Goal: Task Accomplishment & Management: Complete application form

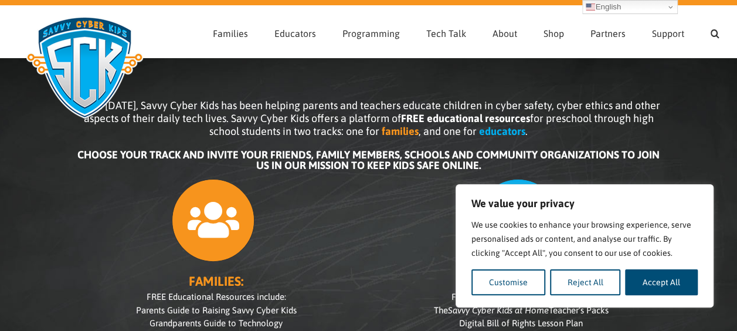
scroll to position [20, 0]
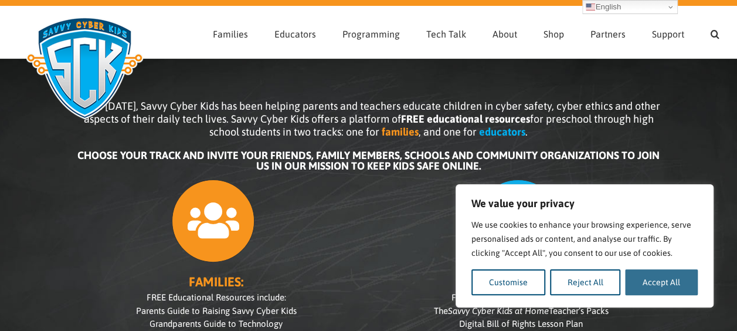
click at [682, 279] on button "Accept All" at bounding box center [661, 282] width 73 height 26
checkbox input "true"
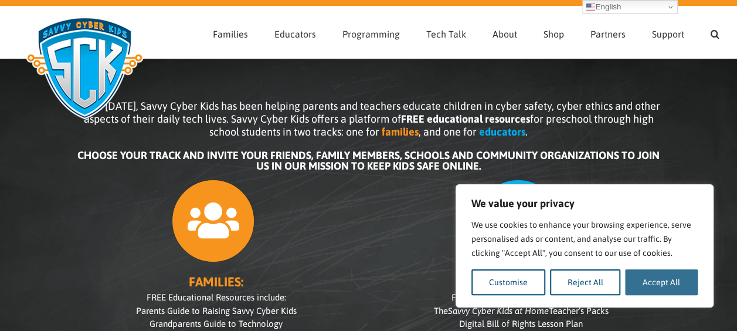
checkbox input "true"
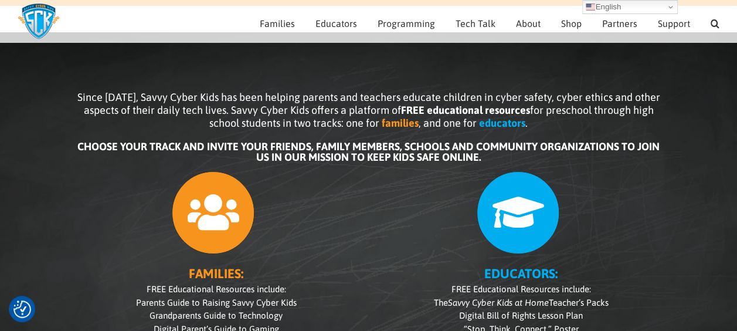
scroll to position [70, 0]
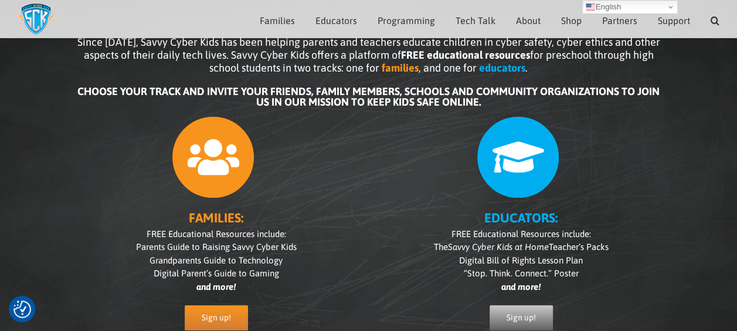
click at [520, 316] on span "Sign up!" at bounding box center [521, 318] width 29 height 10
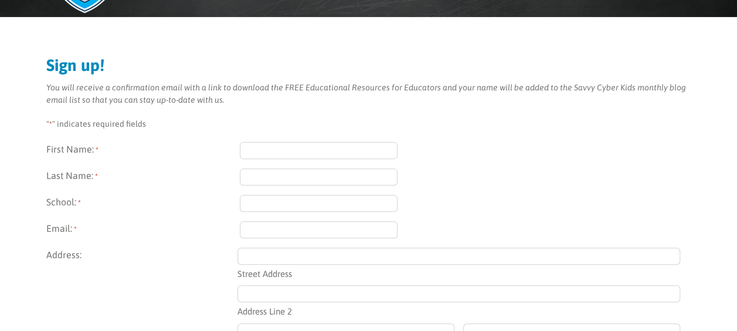
scroll to position [127, 0]
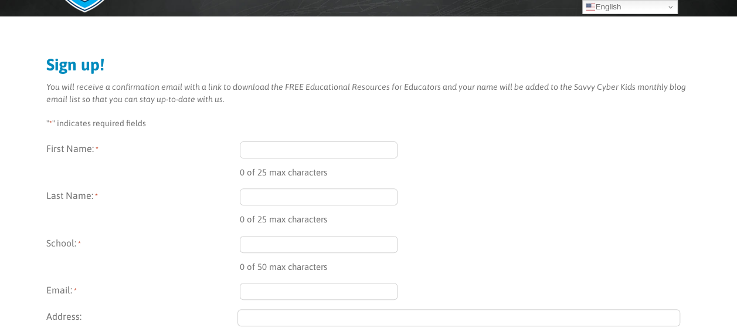
click at [307, 153] on input "First Name: *" at bounding box center [319, 149] width 158 height 17
type input "[PERSON_NAME]"
type input "Green"
type input "[EMAIL_ADDRESS][DOMAIN_NAME]"
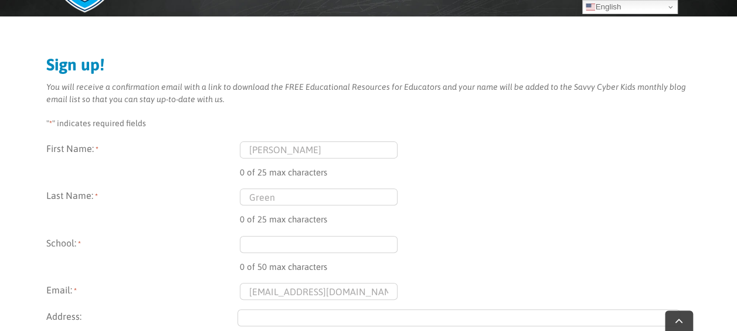
type input "[PERSON_NAME] the [PERSON_NAME][GEOGRAPHIC_DATA], [GEOGRAPHIC_DATA], [GEOGRAPHI…"
type input "Easons Green, [GEOGRAPHIC_DATA]"
type input "[GEOGRAPHIC_DATA]"
type input "TN22 5RE"
select select "[GEOGRAPHIC_DATA]"
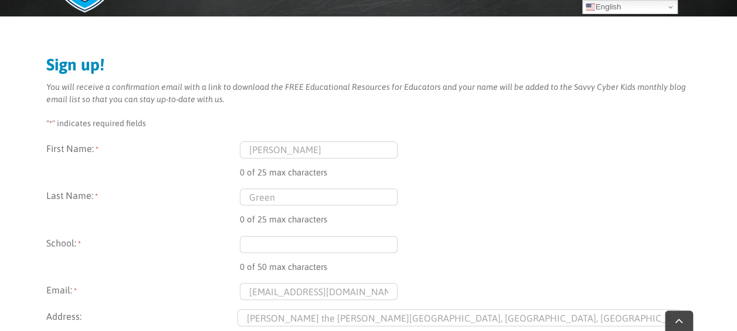
type input "(018) 258-4141"
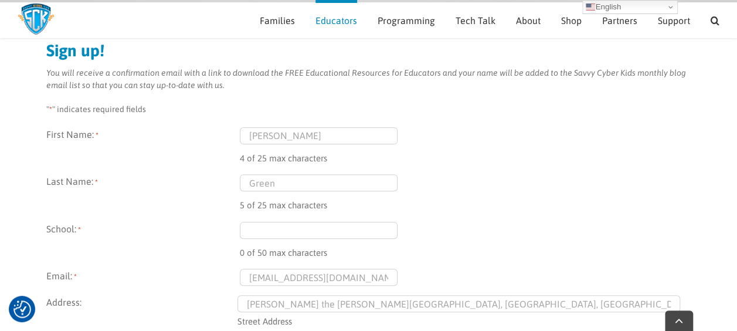
click at [296, 229] on input "School: *" at bounding box center [319, 230] width 158 height 17
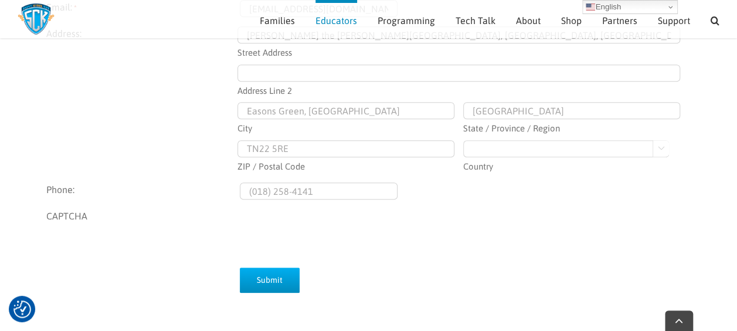
scroll to position [400, 0]
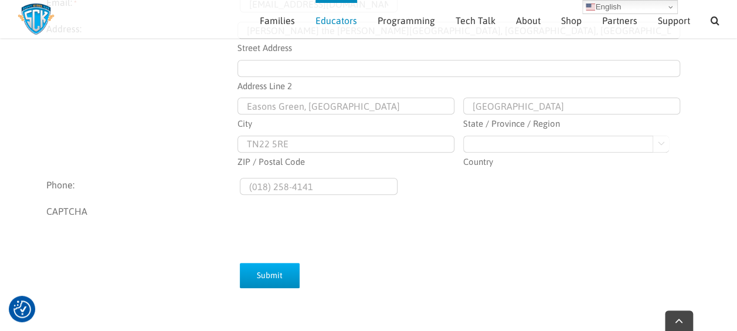
type input "[PERSON_NAME] The [PERSON_NAME] School"
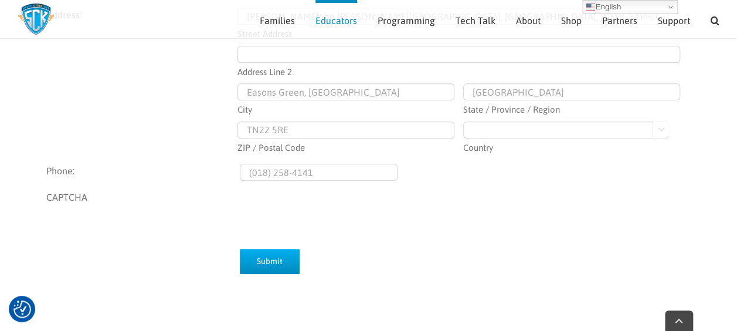
scroll to position [445, 0]
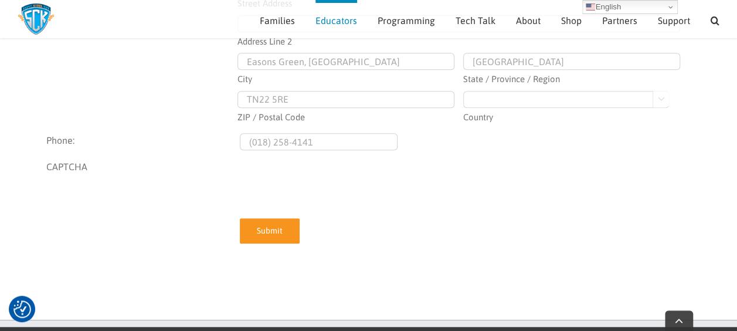
click at [273, 238] on input "Submit" at bounding box center [270, 230] width 60 height 25
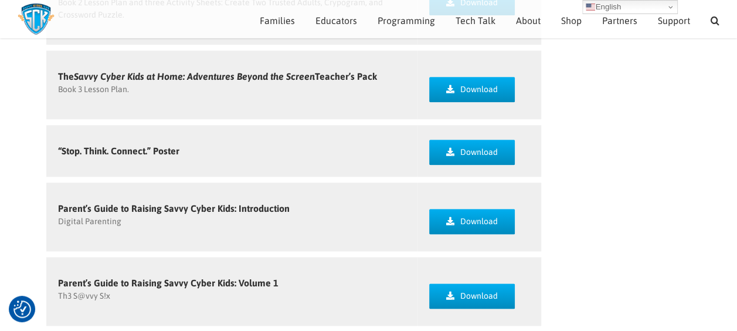
scroll to position [605, 0]
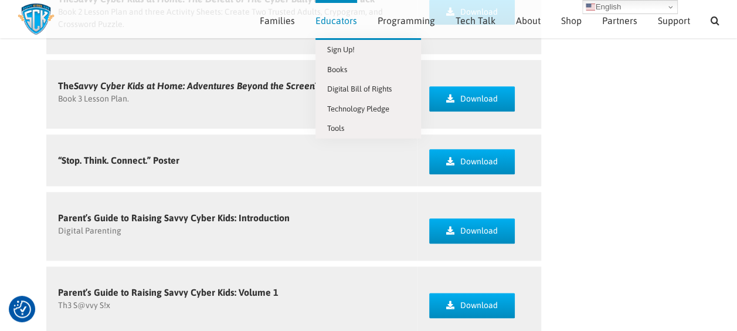
click at [347, 18] on span "Educators" at bounding box center [337, 20] width 42 height 9
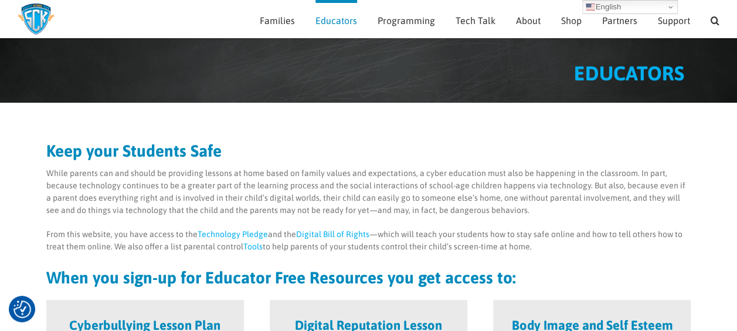
scroll to position [26, 0]
